Goal: Task Accomplishment & Management: Manage account settings

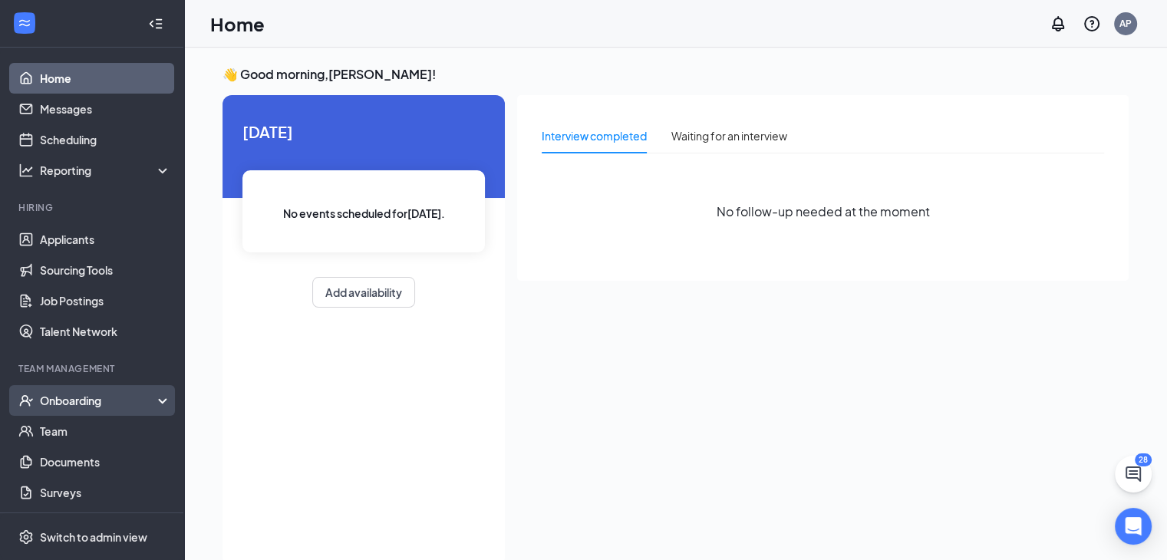
click at [87, 409] on div "Onboarding" at bounding box center [92, 400] width 184 height 31
click at [76, 431] on link "Overview" at bounding box center [105, 431] width 131 height 31
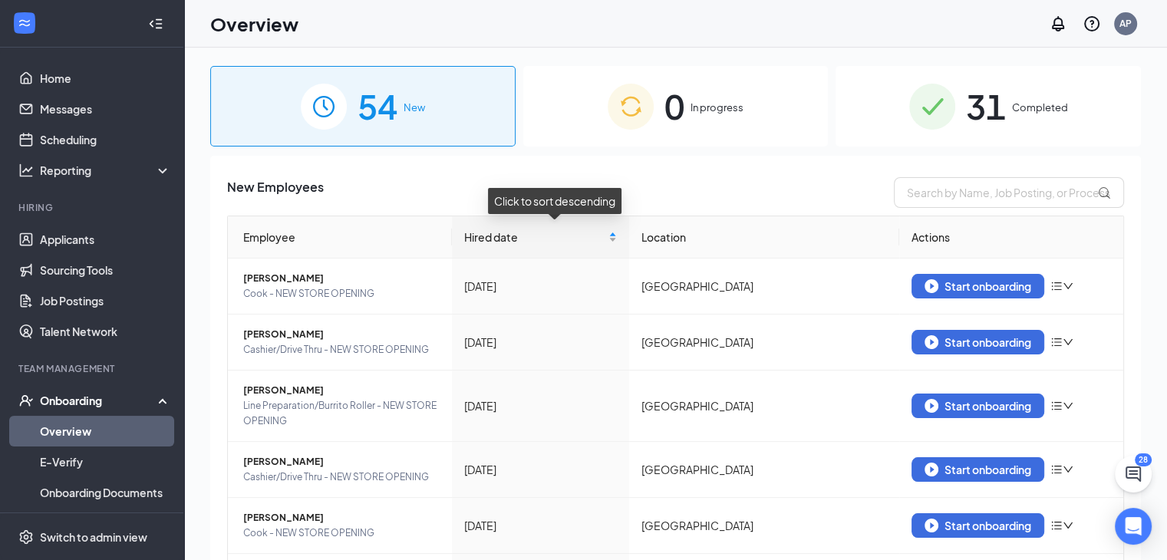
click at [617, 241] on div "Hired date" at bounding box center [540, 237] width 153 height 17
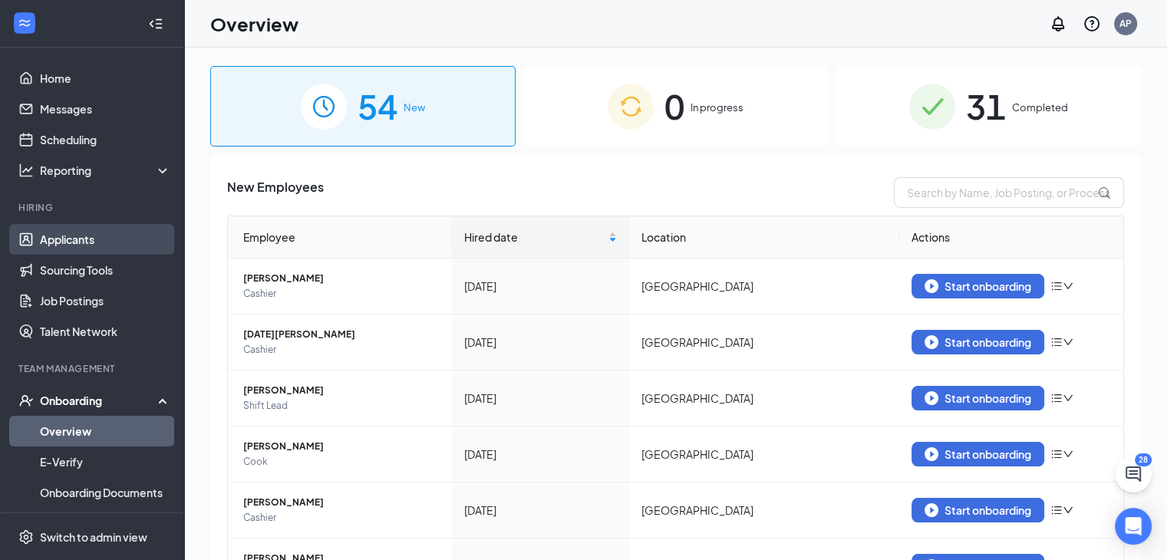
click at [57, 240] on link "Applicants" at bounding box center [105, 239] width 131 height 31
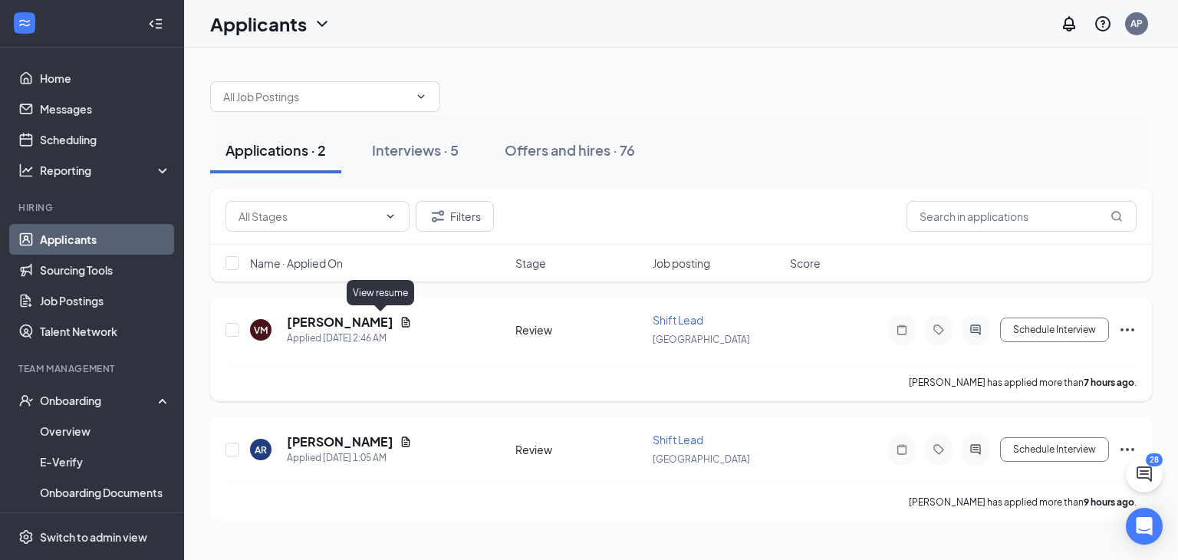
click at [400, 320] on icon "Document" at bounding box center [406, 322] width 12 height 12
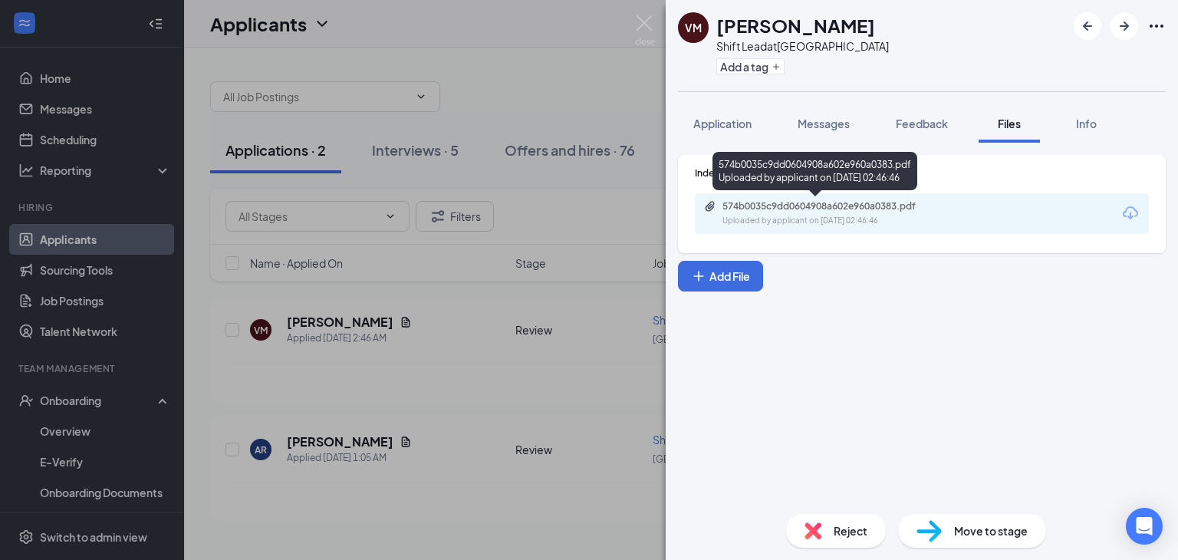
click at [862, 192] on div "574b0035c9dd0604908a602e960a0383.pdf Uploaded by applicant on [DATE] 02:46:46" at bounding box center [815, 174] width 205 height 45
click at [862, 213] on div "574b0035c9dd0604908a602e960a0383.pdf Uploaded by applicant on [DATE] 02:46:46" at bounding box center [828, 213] width 249 height 27
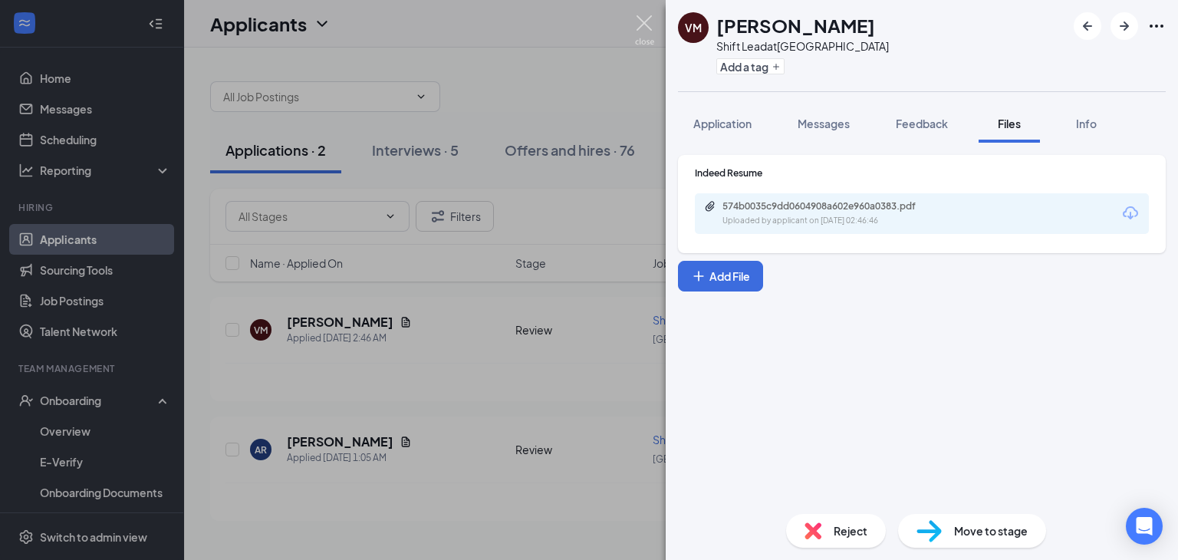
click at [648, 25] on img at bounding box center [644, 30] width 19 height 30
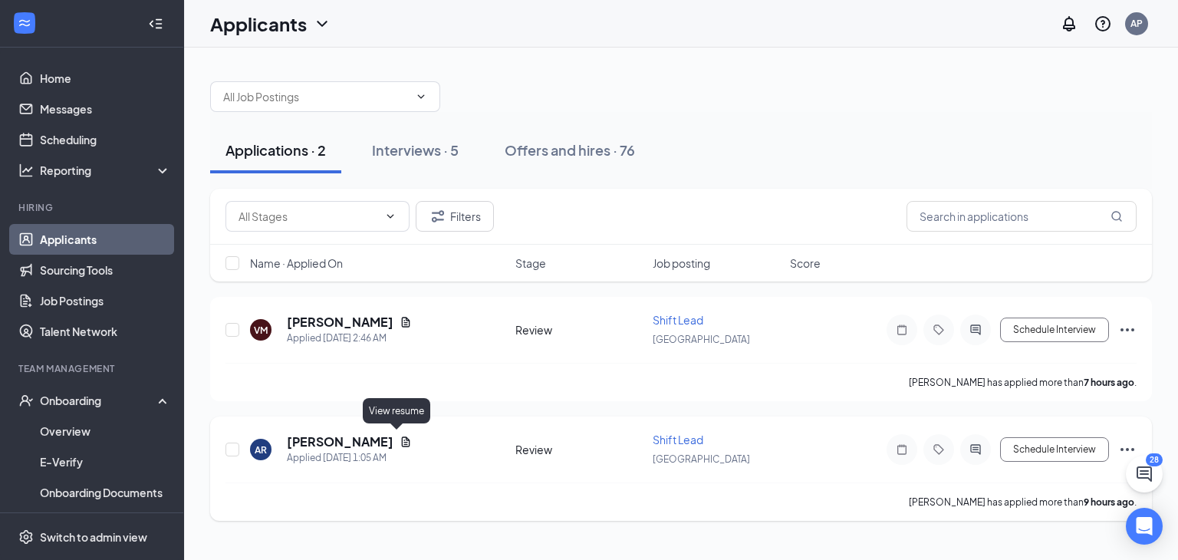
click at [400, 436] on icon "Document" at bounding box center [406, 442] width 12 height 12
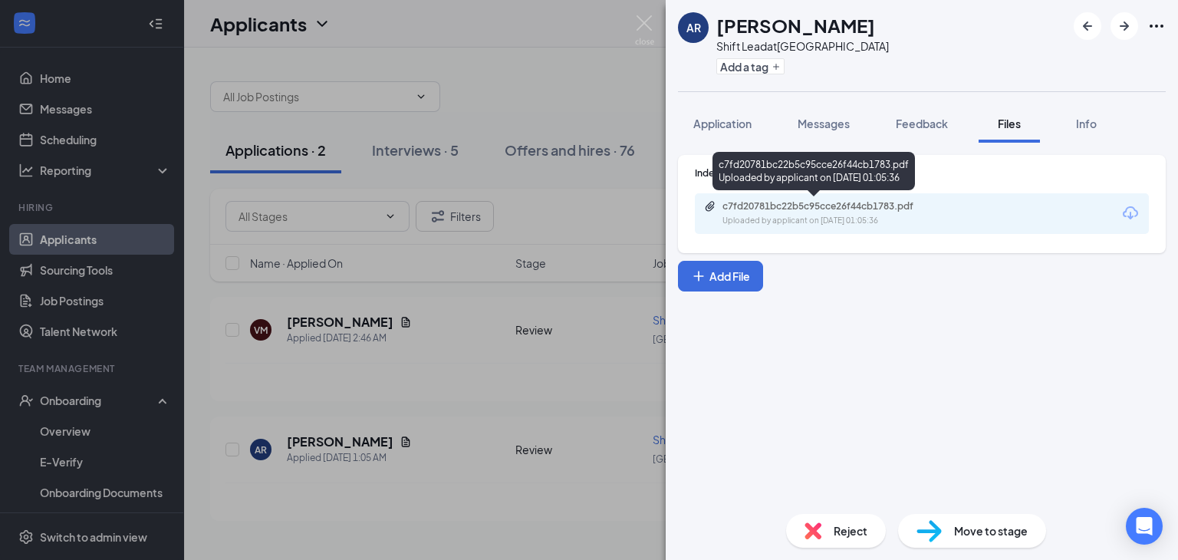
click at [770, 220] on div "Uploaded by applicant on [DATE] 01:05:36" at bounding box center [838, 221] width 230 height 12
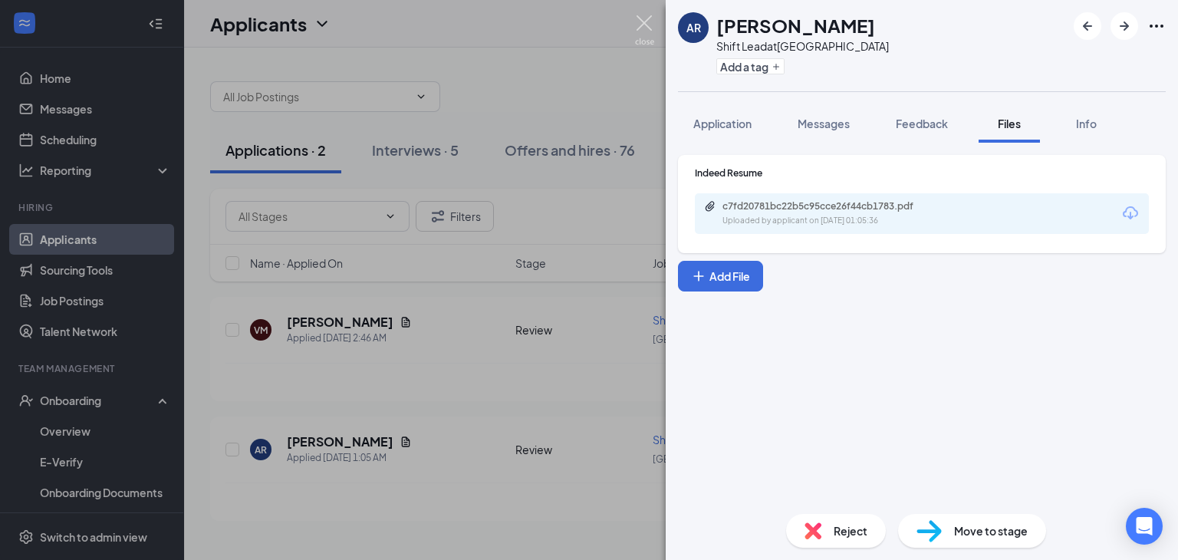
click at [641, 25] on img at bounding box center [644, 30] width 19 height 30
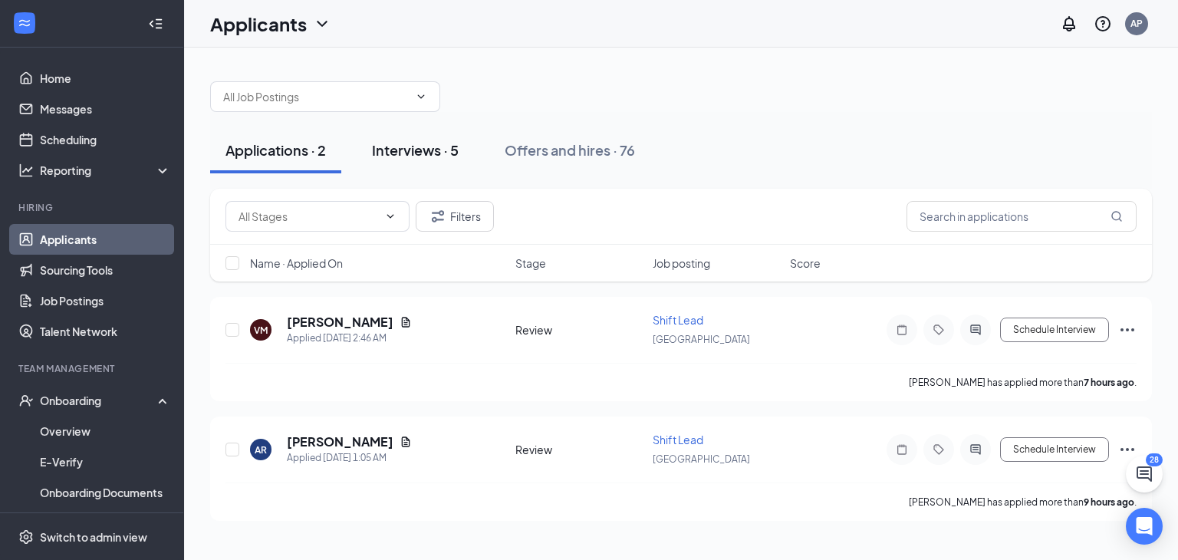
click at [410, 155] on div "Interviews · 5" at bounding box center [415, 149] width 87 height 19
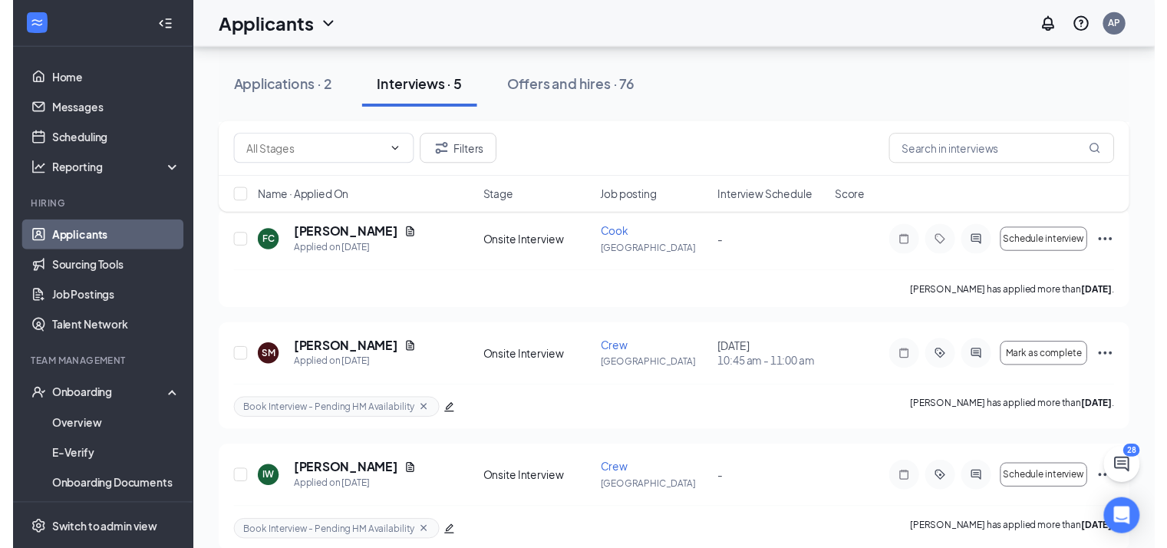
scroll to position [328, 0]
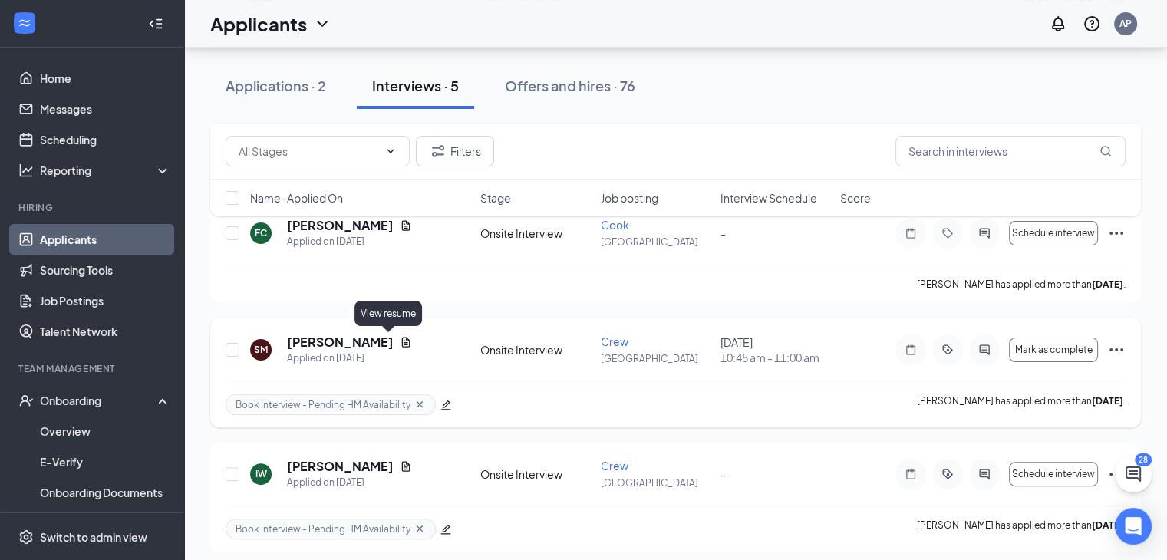
click at [402, 337] on icon "Document" at bounding box center [406, 342] width 8 height 10
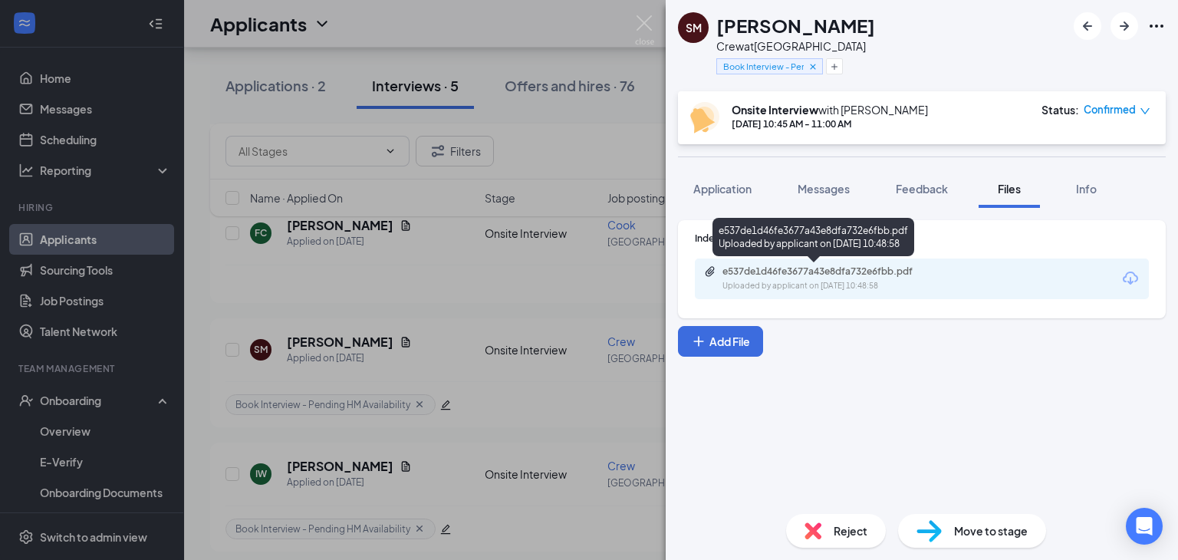
click at [808, 289] on div "Uploaded by applicant on [DATE] 10:48:58" at bounding box center [838, 286] width 230 height 12
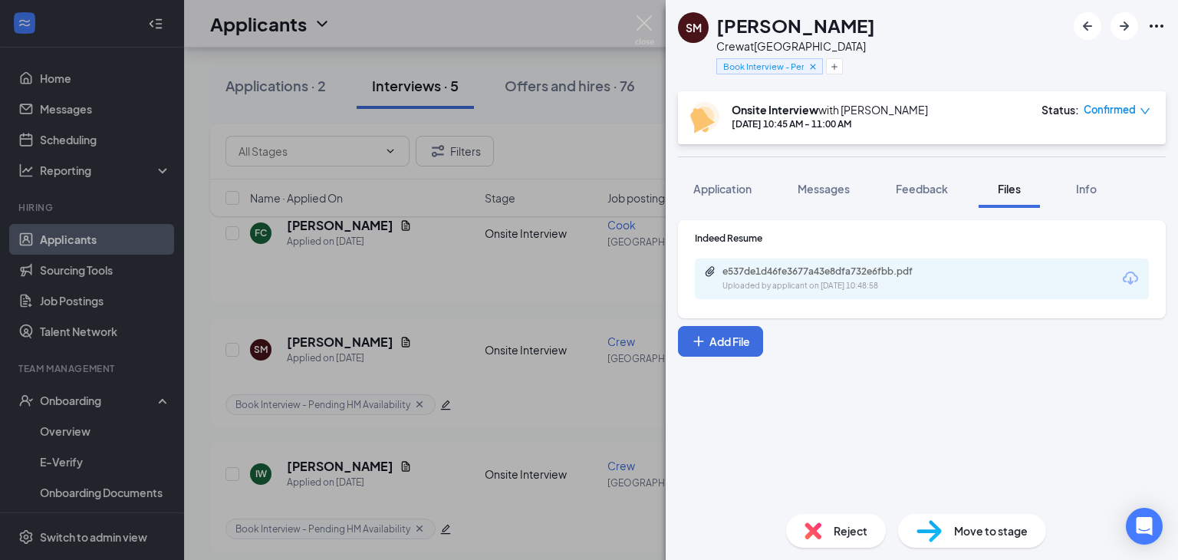
click at [510, 247] on div "SM [PERSON_NAME] Crew at [GEOGRAPHIC_DATA] Book Interview - Pending HM Availabi…" at bounding box center [589, 280] width 1178 height 560
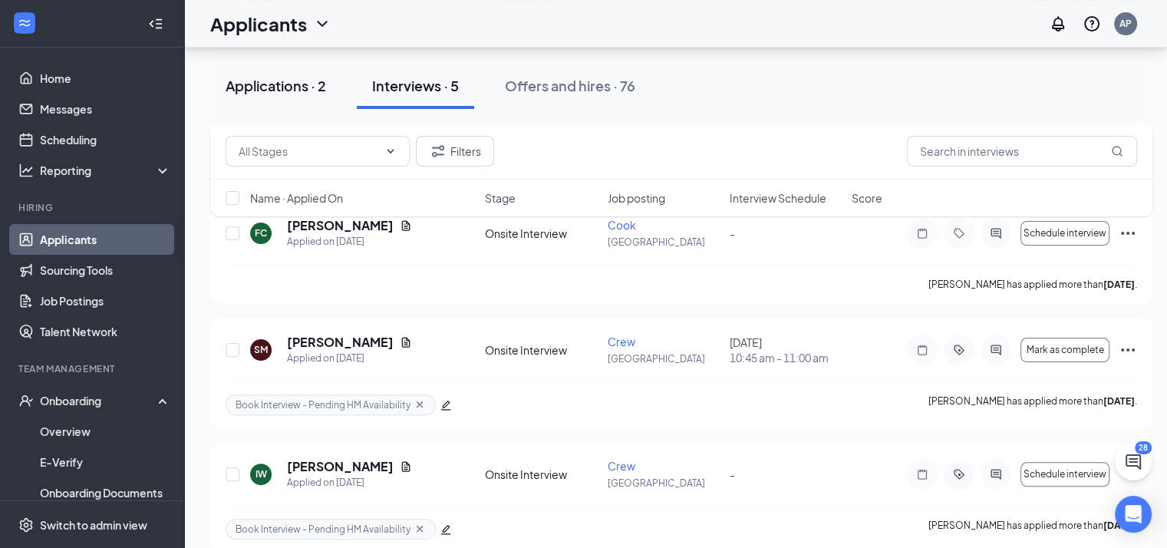
click at [309, 86] on div "Applications · 2" at bounding box center [276, 85] width 101 height 19
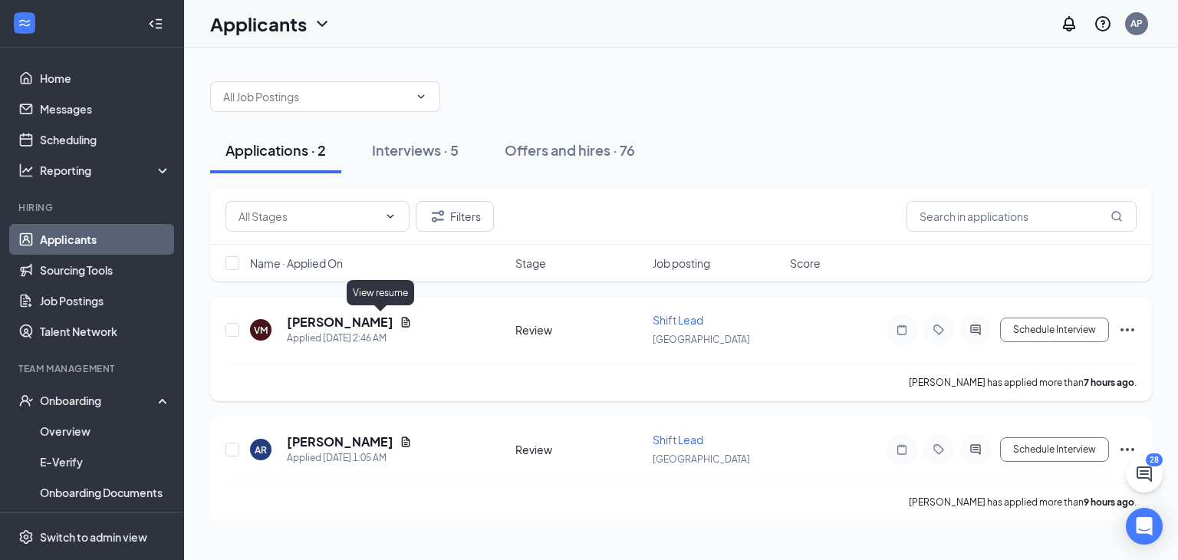
click at [400, 325] on icon "Document" at bounding box center [406, 322] width 12 height 12
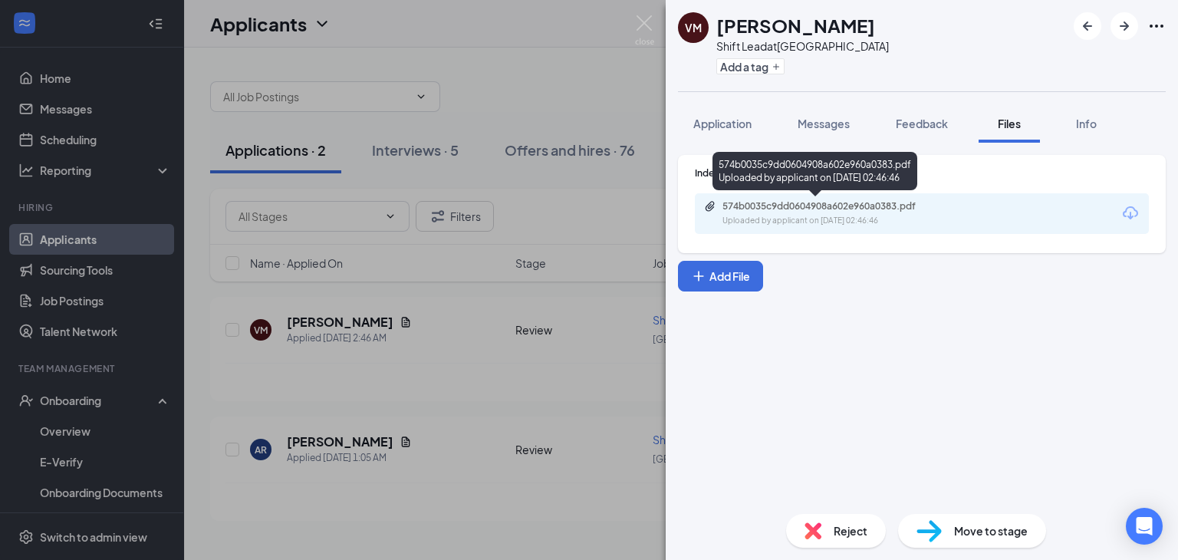
click at [804, 228] on div "574b0035c9dd0604908a602e960a0383.pdf Uploaded by applicant on [DATE] 02:46:46" at bounding box center [922, 213] width 454 height 41
click at [806, 219] on div "Uploaded by applicant on [DATE] 02:46:46" at bounding box center [838, 221] width 230 height 12
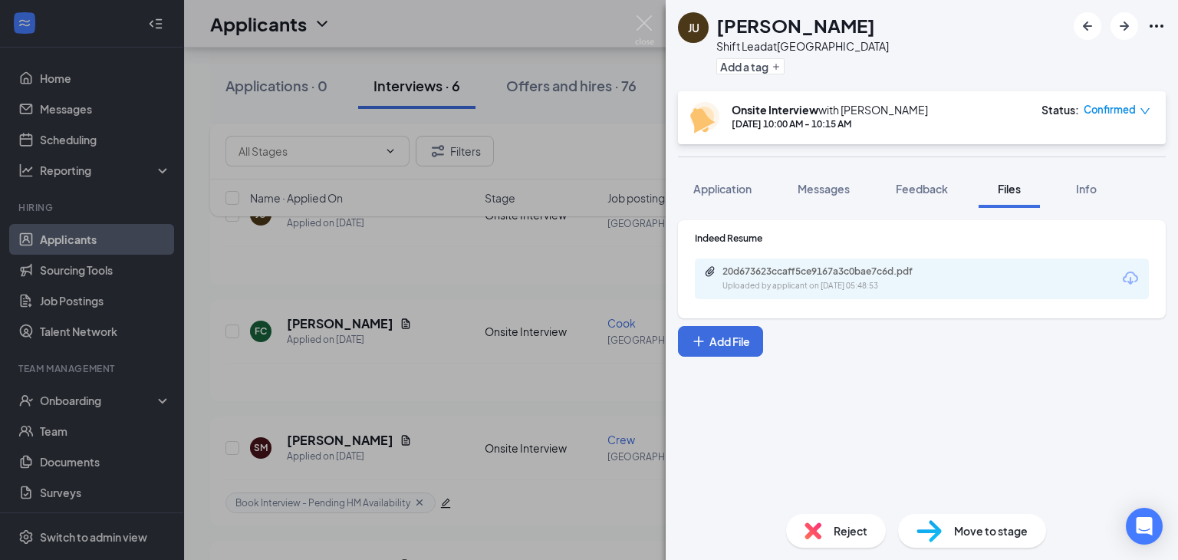
scroll to position [230, 0]
